Goal: Communication & Community: Connect with others

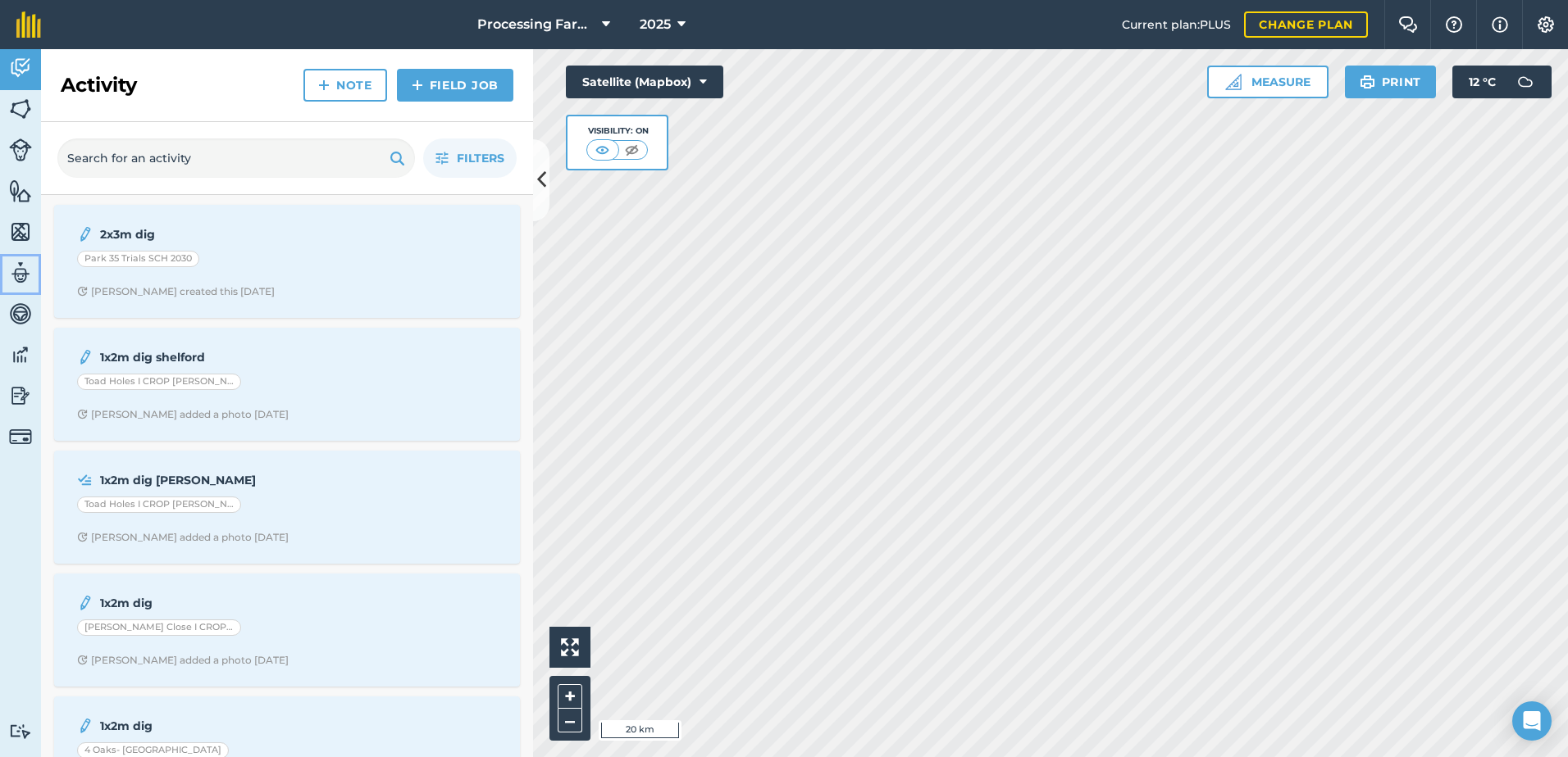
click at [24, 277] on img at bounding box center [20, 272] width 23 height 25
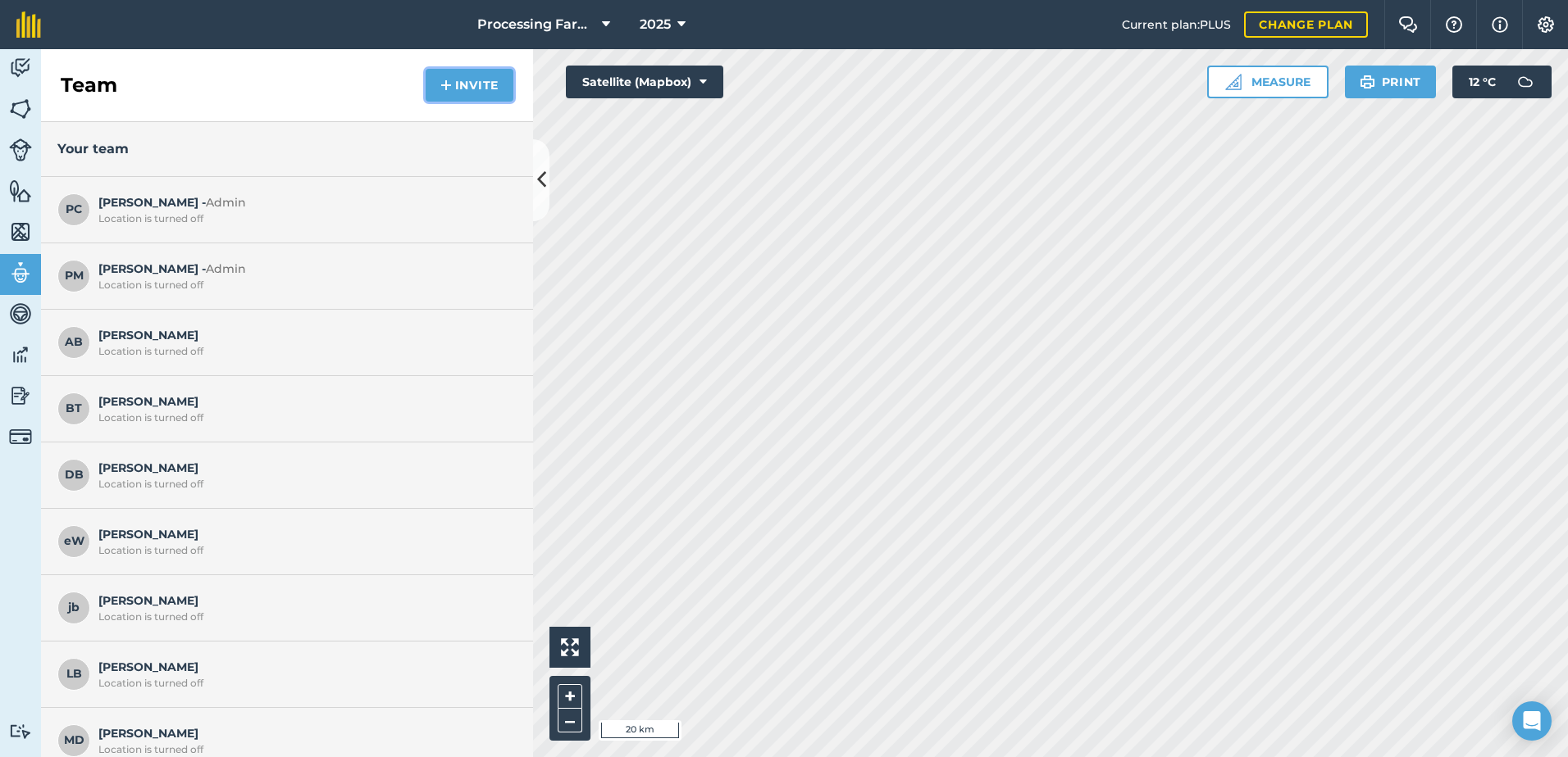
click at [466, 87] on button "Invite" at bounding box center [469, 85] width 87 height 33
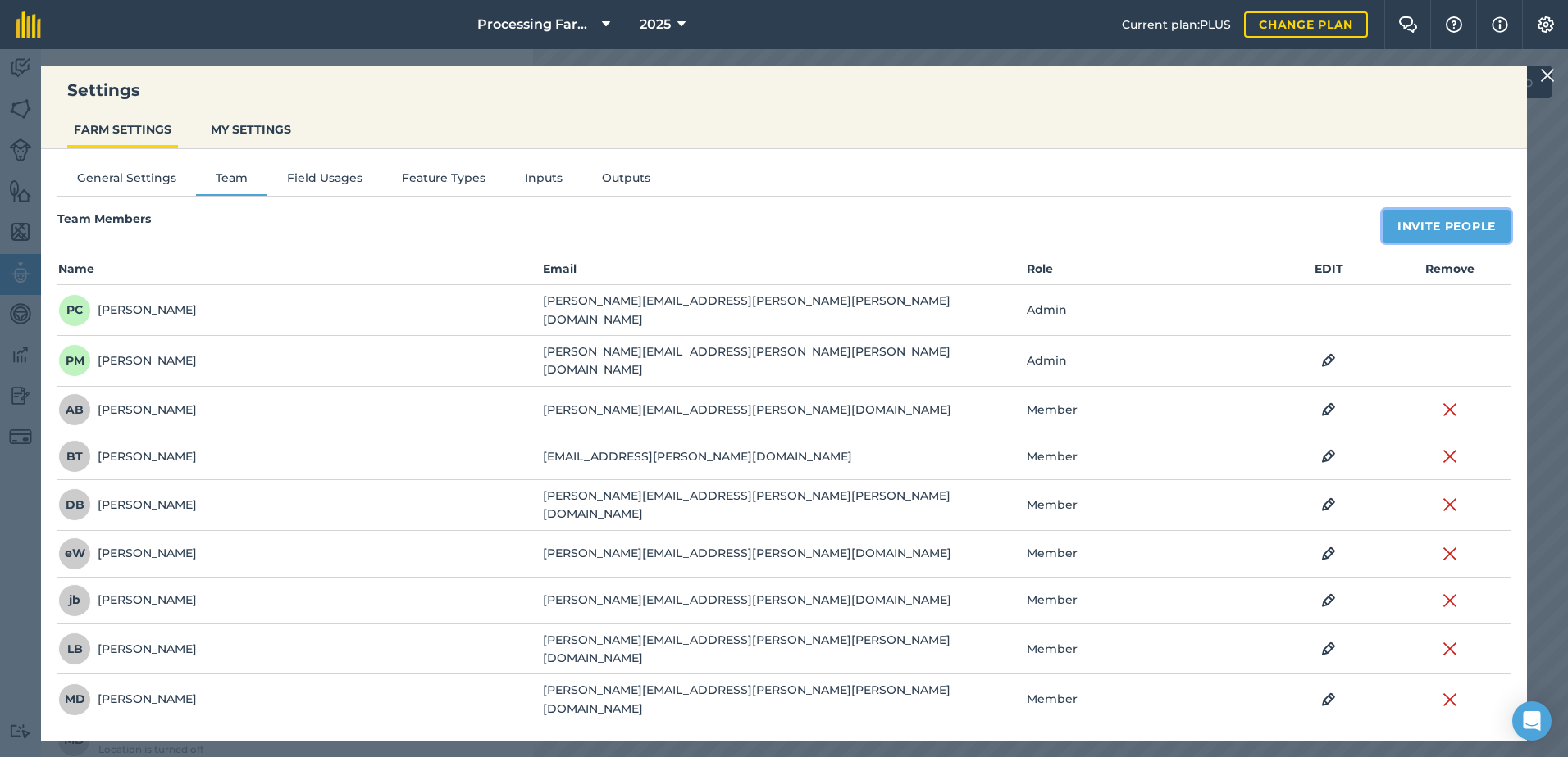
click at [1421, 225] on button "Invite People" at bounding box center [1446, 226] width 128 height 33
select select "MEMBER"
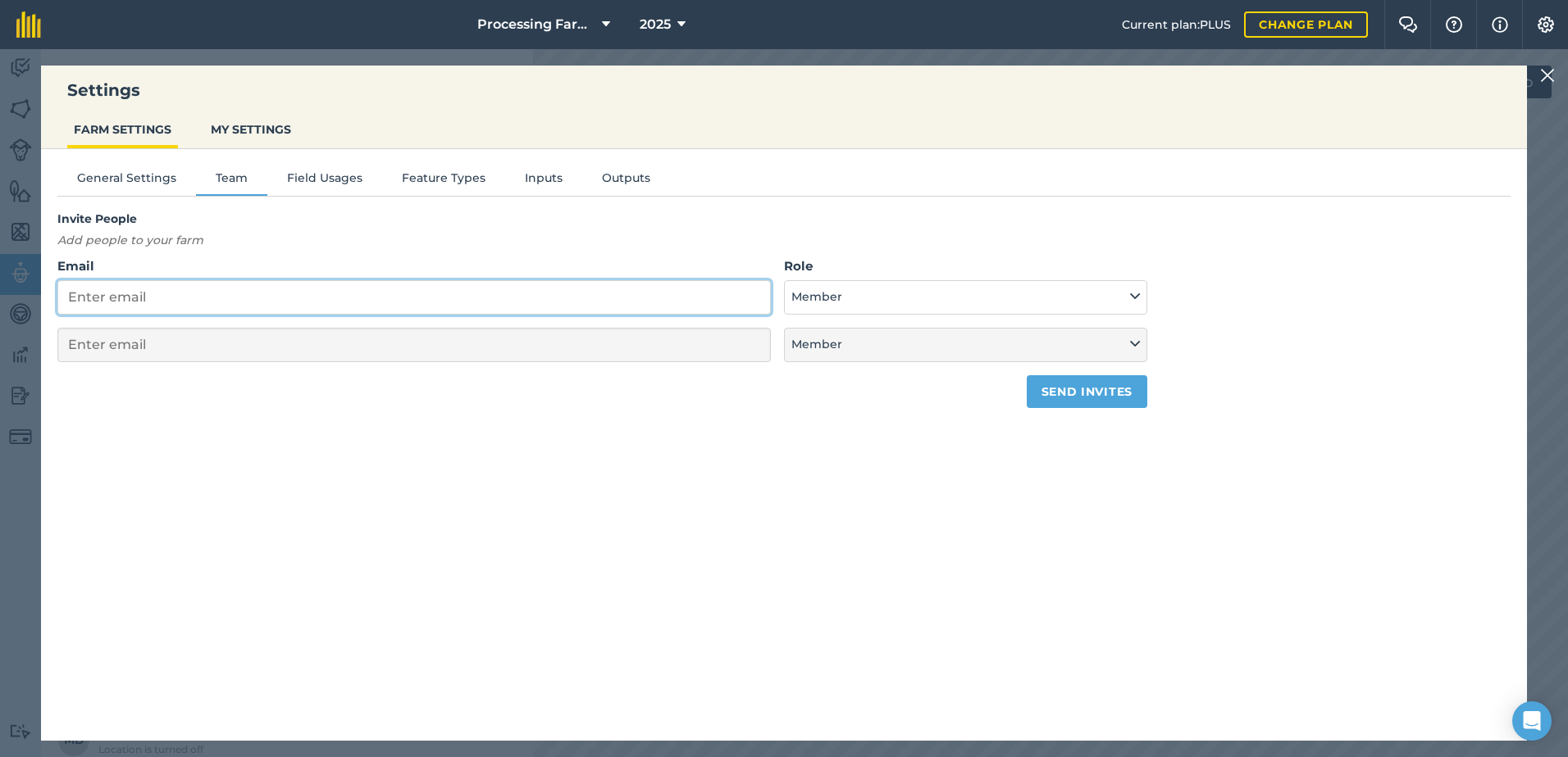
click at [388, 305] on input "Email" at bounding box center [414, 298] width 713 height 35
type input "t"
select select "MEMBER"
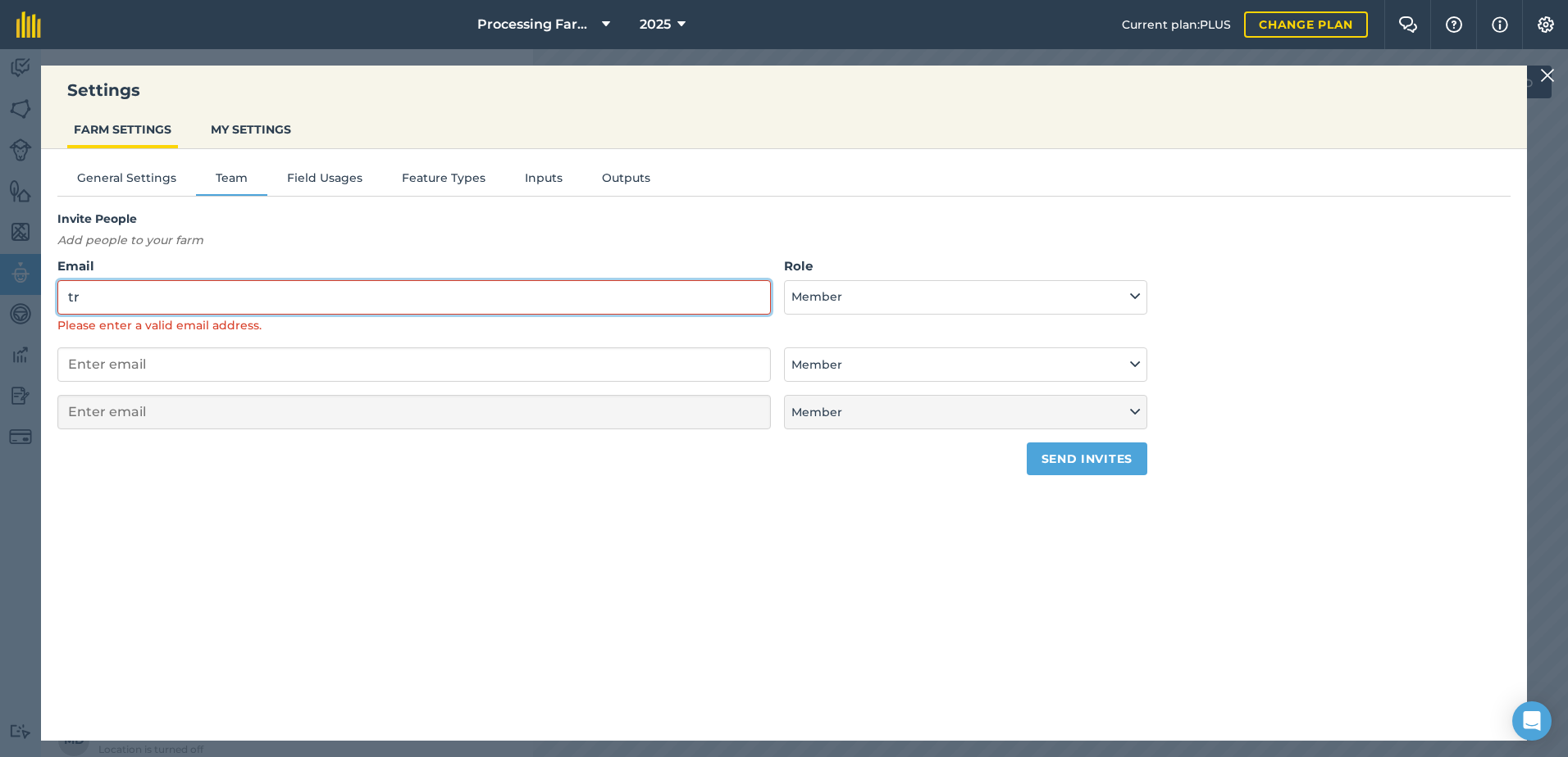
type input "t"
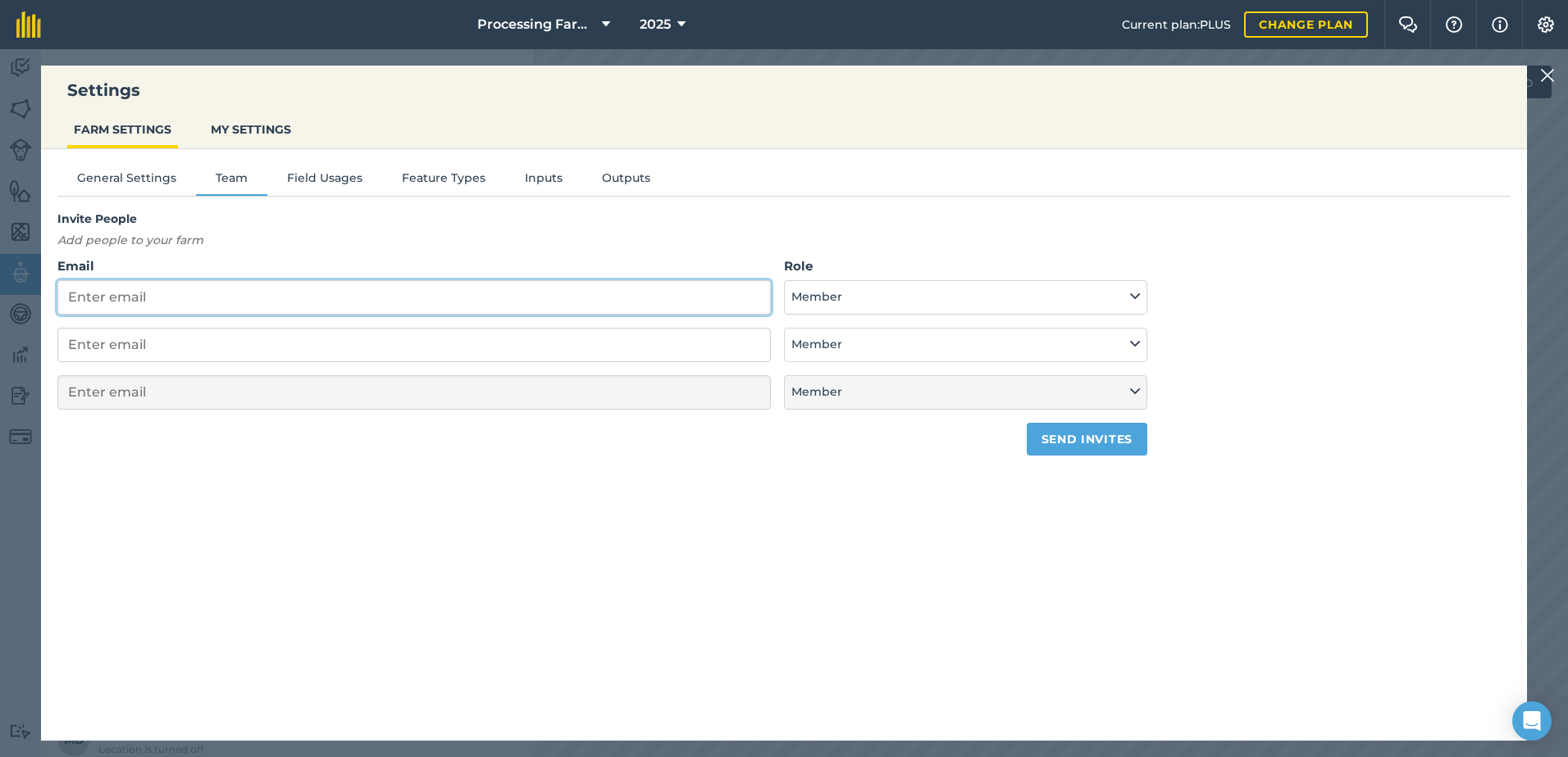
click at [159, 306] on input "Email" at bounding box center [414, 298] width 713 height 35
paste input "[EMAIL_ADDRESS][PERSON_NAME][DOMAIN_NAME]"
type input "[EMAIL_ADDRESS][PERSON_NAME][DOMAIN_NAME]"
click at [1074, 443] on button "Send invites" at bounding box center [1087, 439] width 120 height 33
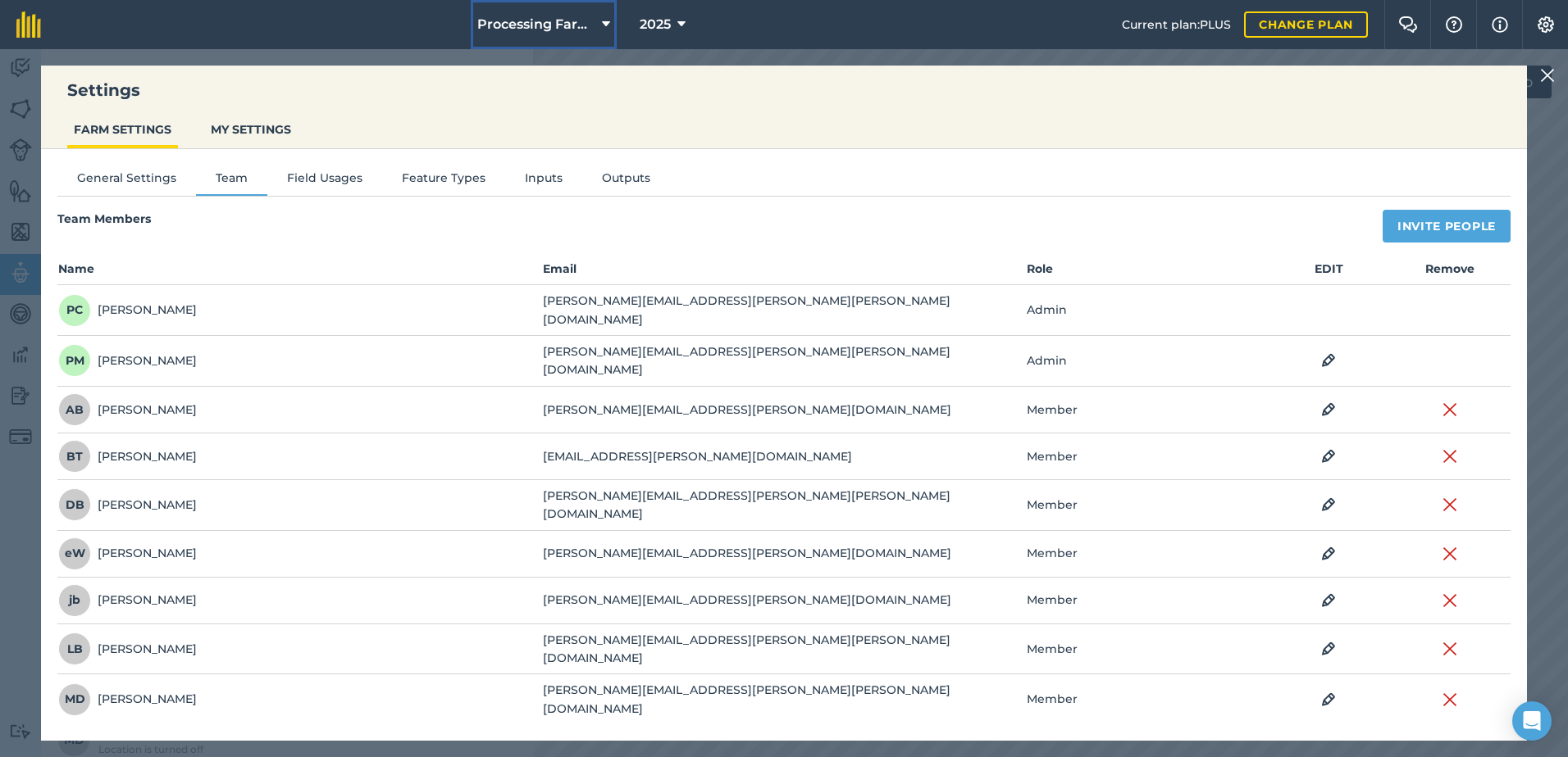
click at [602, 25] on icon at bounding box center [606, 24] width 8 height 19
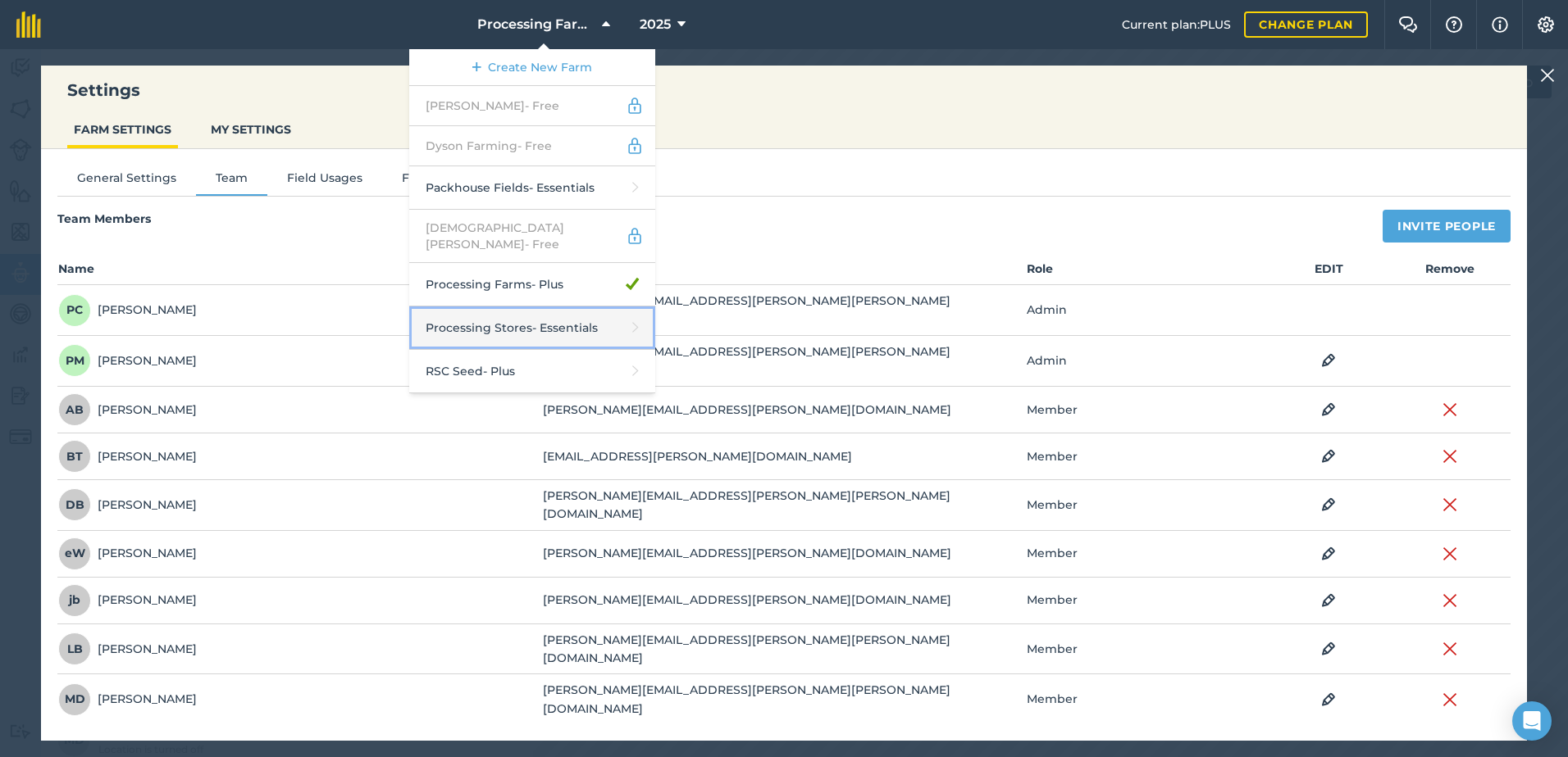
click at [605, 324] on link "Processing Stores - Essentials" at bounding box center [532, 328] width 246 height 43
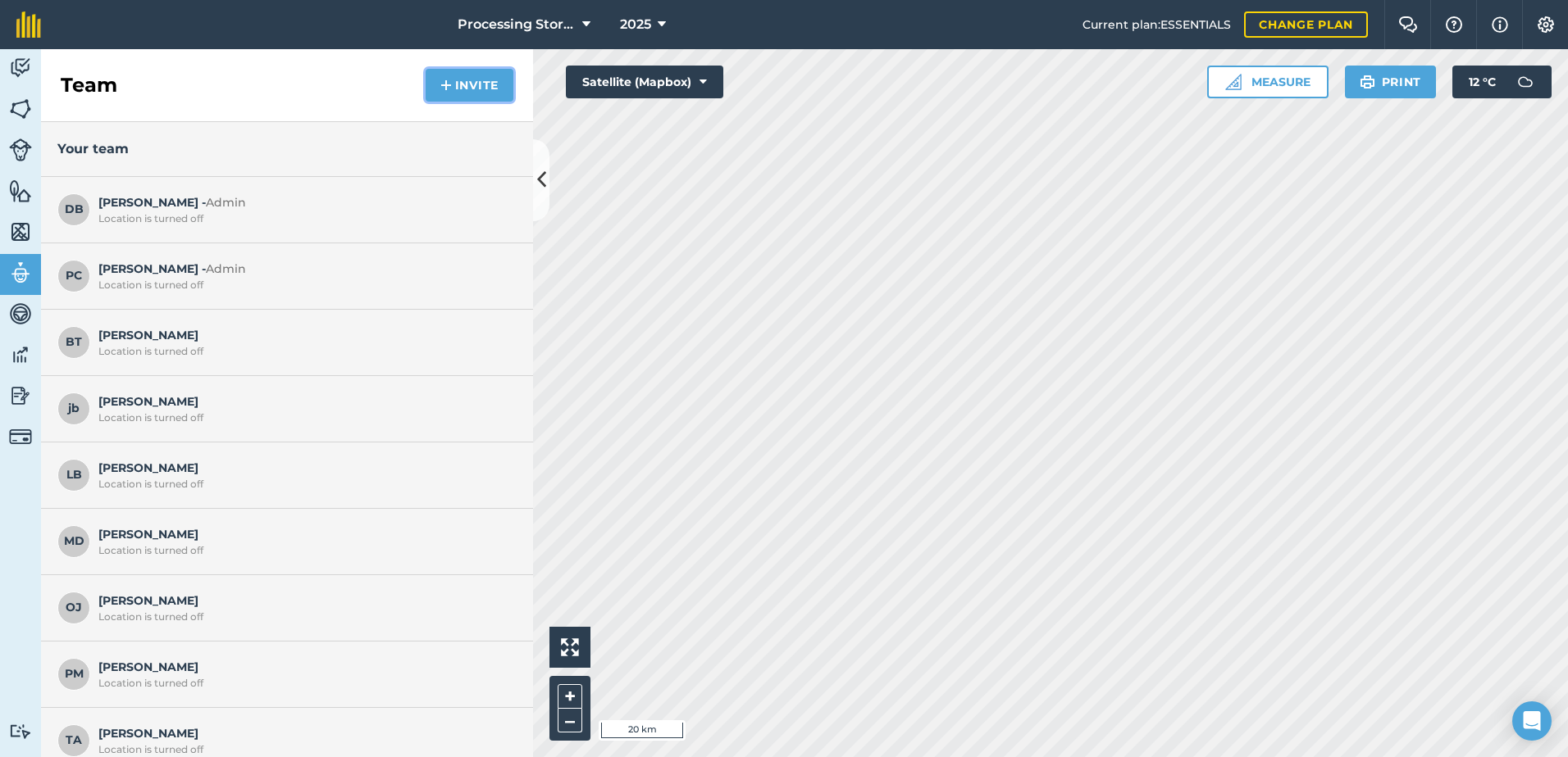
click at [470, 82] on button "Invite" at bounding box center [469, 85] width 87 height 33
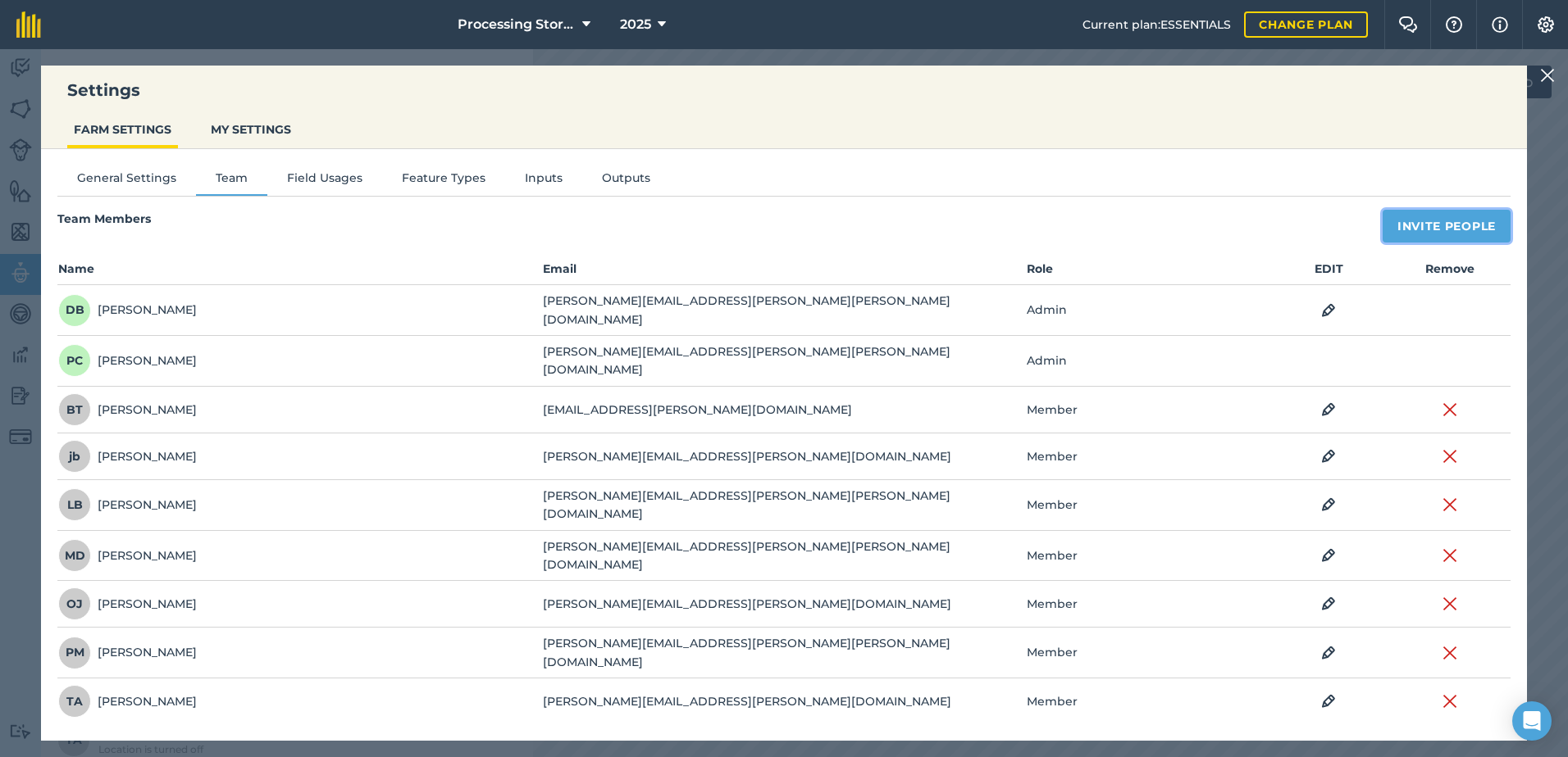
click at [1466, 231] on button "Invite People" at bounding box center [1446, 226] width 128 height 33
select select "MEMBER"
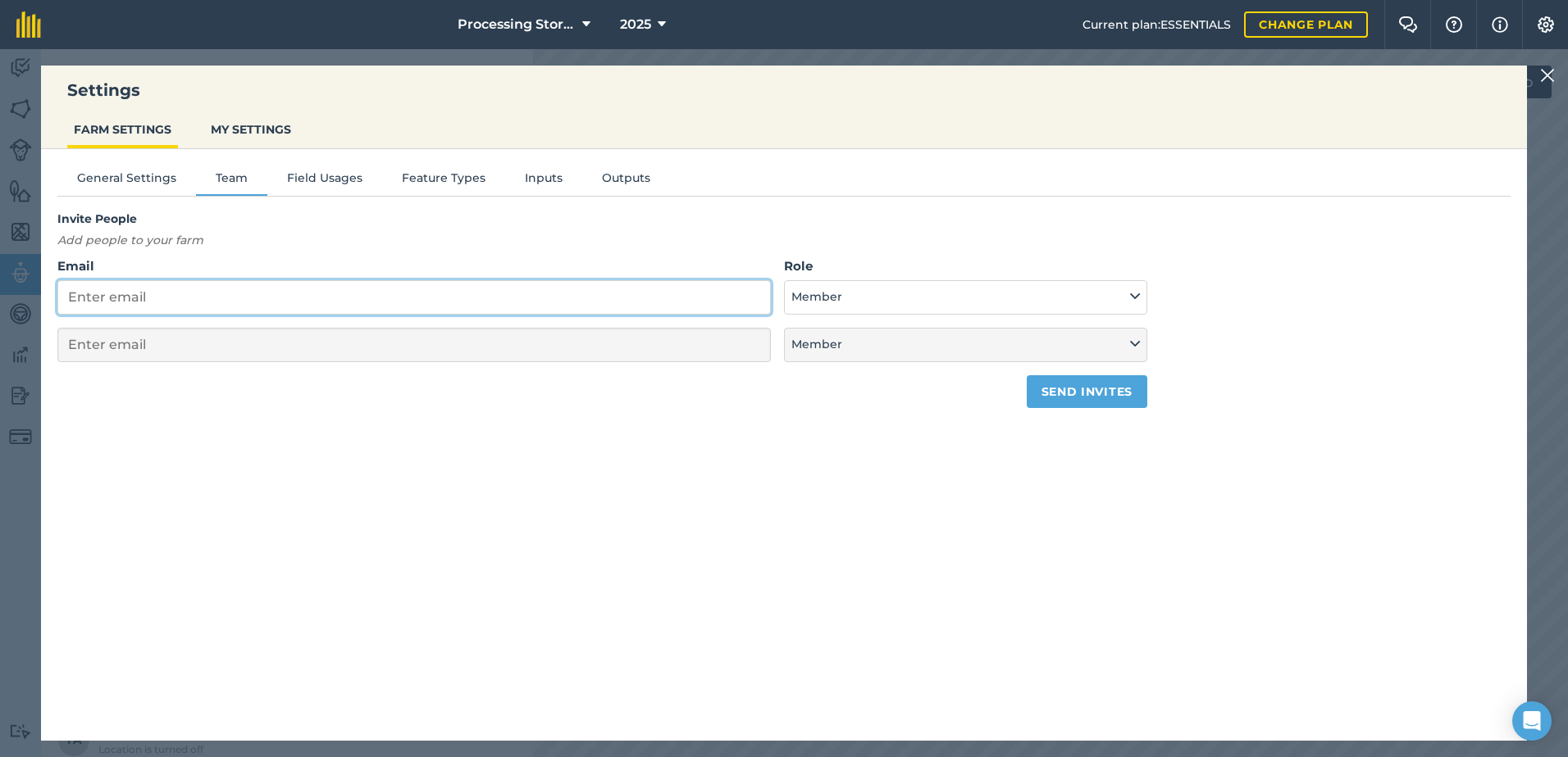
click at [205, 304] on input "Email" at bounding box center [414, 298] width 713 height 35
paste input "[EMAIL_ADDRESS][PERSON_NAME][DOMAIN_NAME]"
type input "[EMAIL_ADDRESS][PERSON_NAME][DOMAIN_NAME]"
select select "MEMBER"
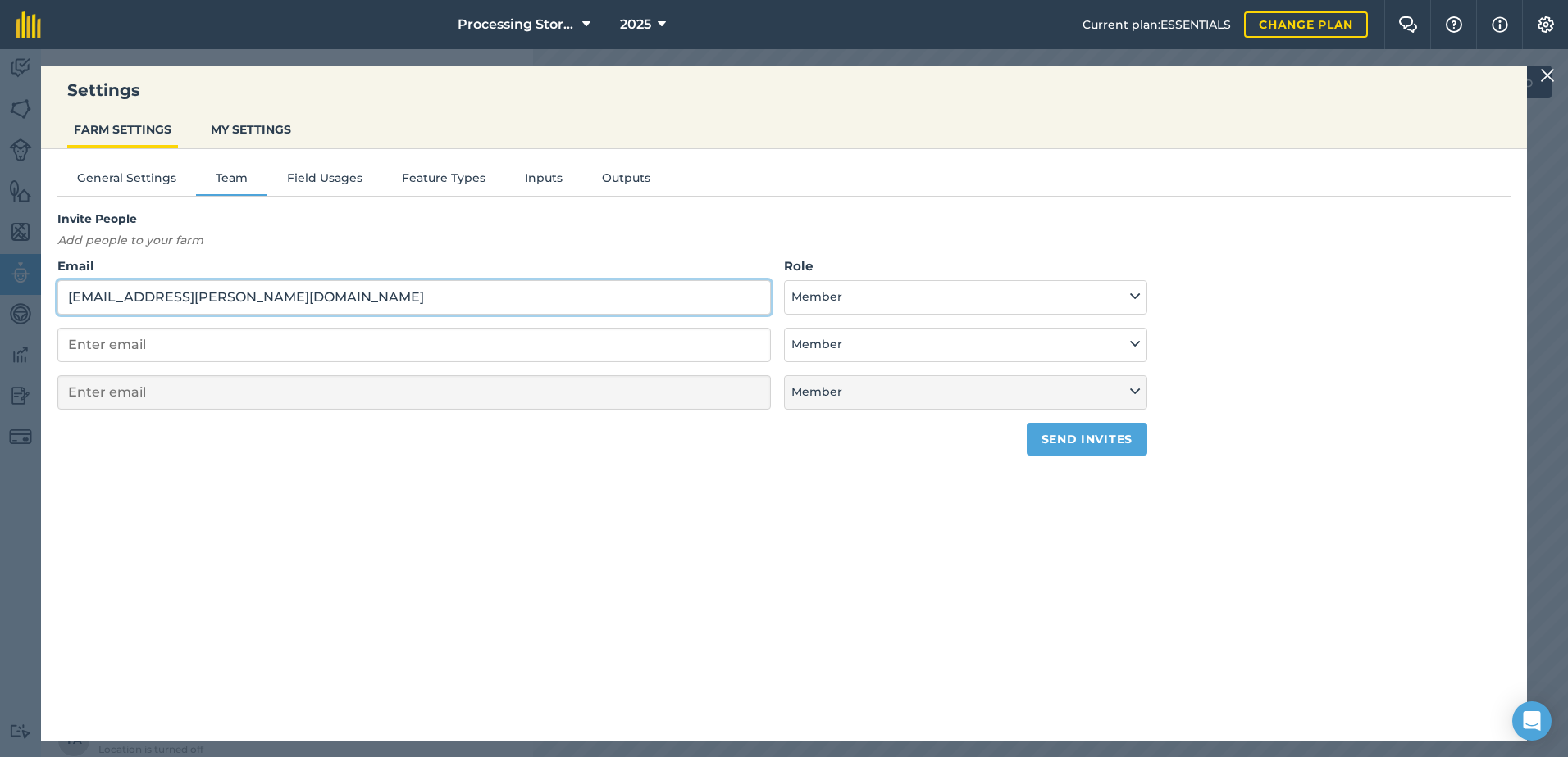
type input "[EMAIL_ADDRESS][PERSON_NAME][DOMAIN_NAME]"
click at [1100, 440] on button "Send invites" at bounding box center [1087, 439] width 120 height 33
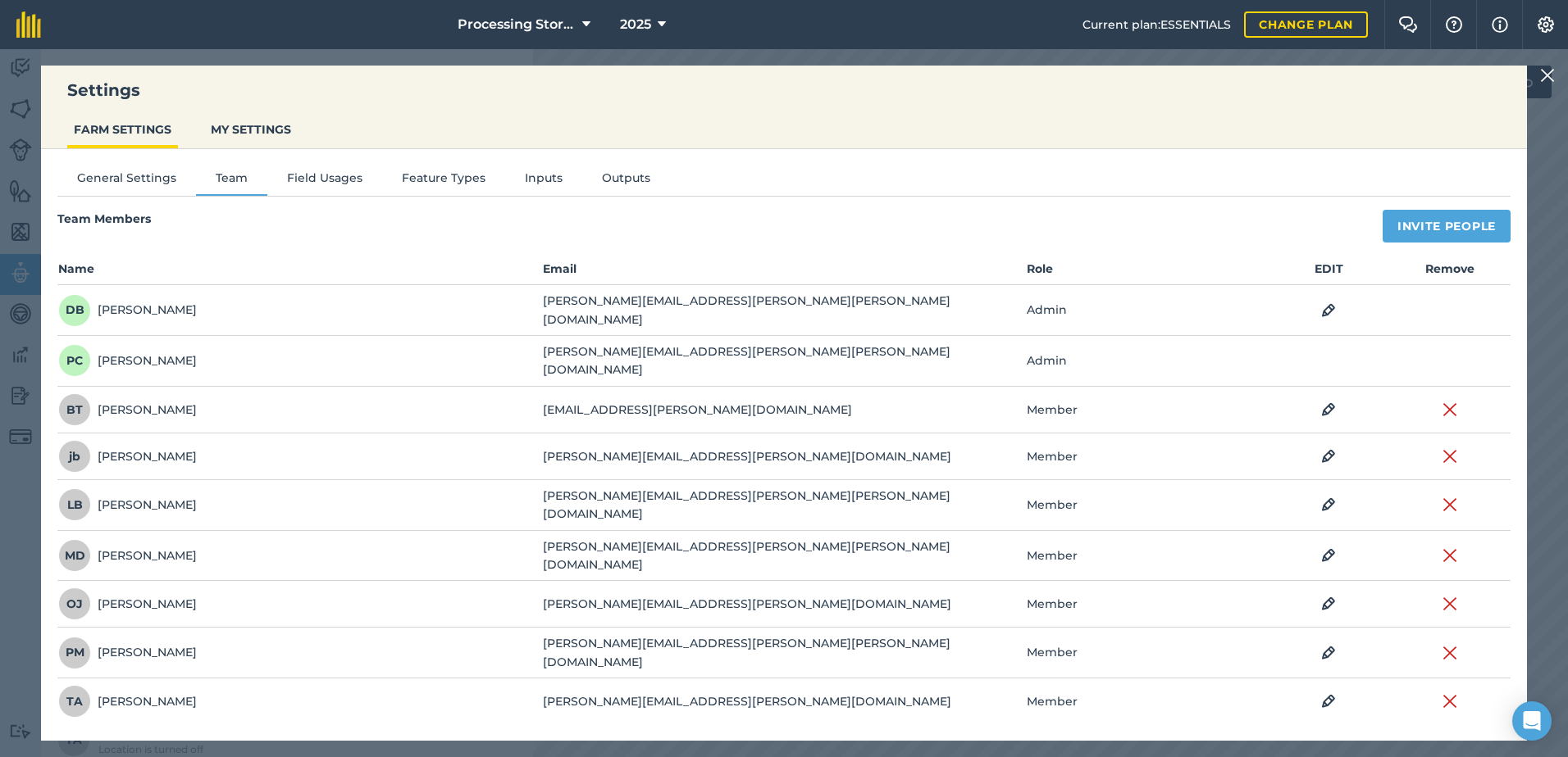
click at [1542, 82] on img at bounding box center [1547, 75] width 14 height 19
